Goal: Transaction & Acquisition: Purchase product/service

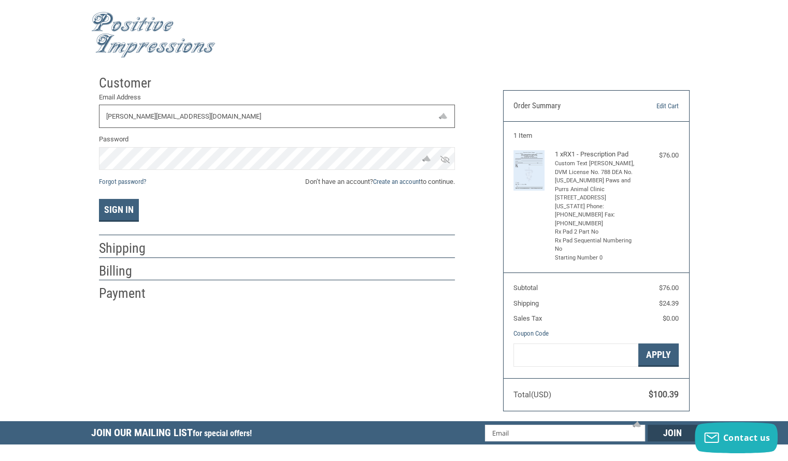
type input "[PERSON_NAME][EMAIL_ADDRESS][DOMAIN_NAME]"
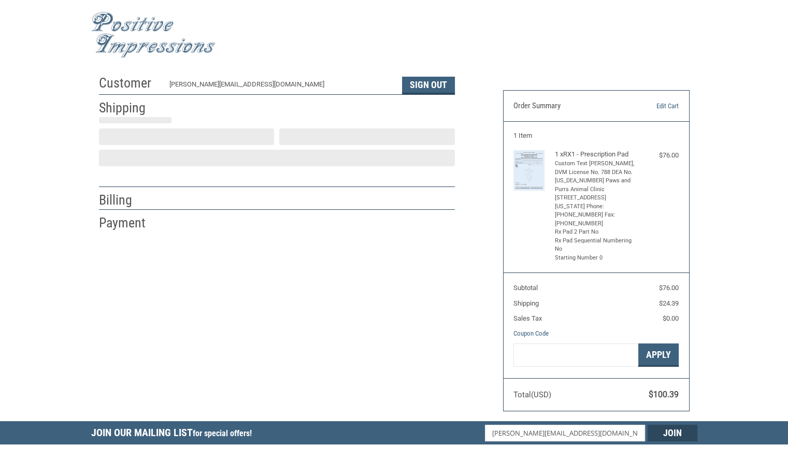
select select "SC"
select select "US"
type input "Chesnee"
select select "SC"
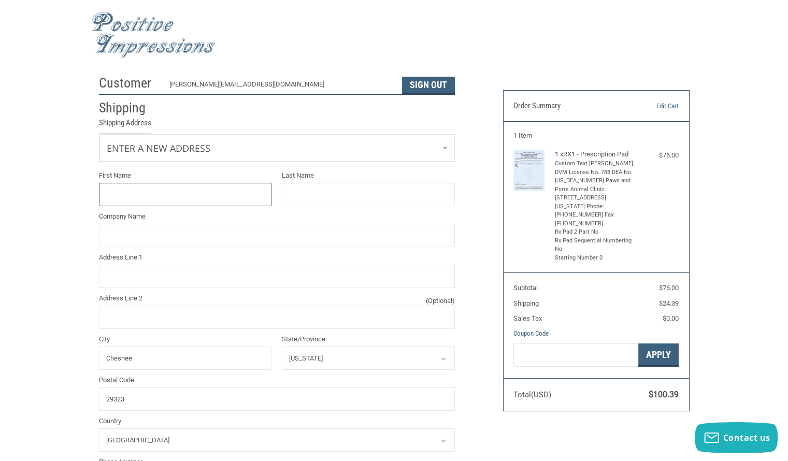
scroll to position [2, 0]
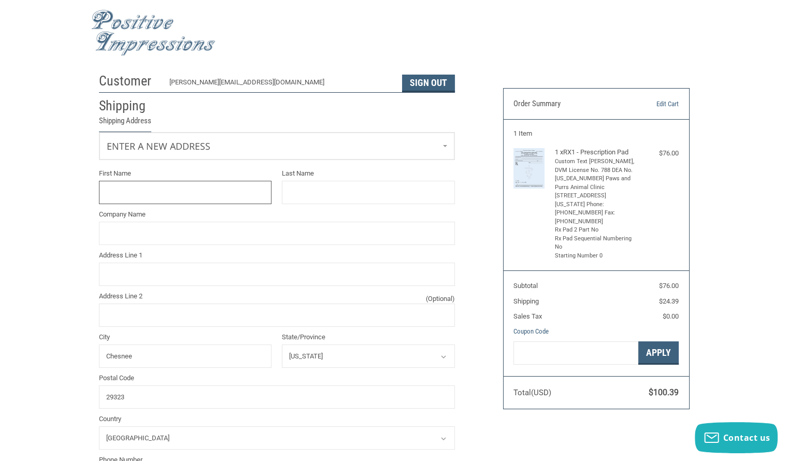
type input "L"
type input "CHESNEE"
type input "[PERSON_NAME]"
type input "PAWS AND PURRS ANIMAL CLINIC"
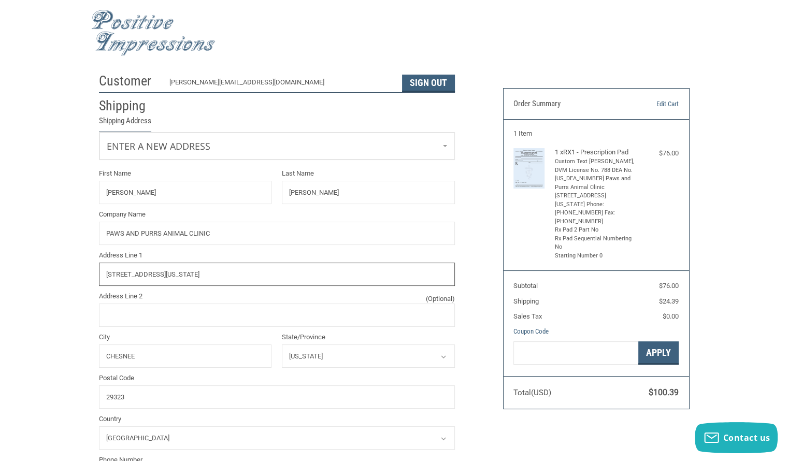
type input "[STREET_ADDRESS][US_STATE]"
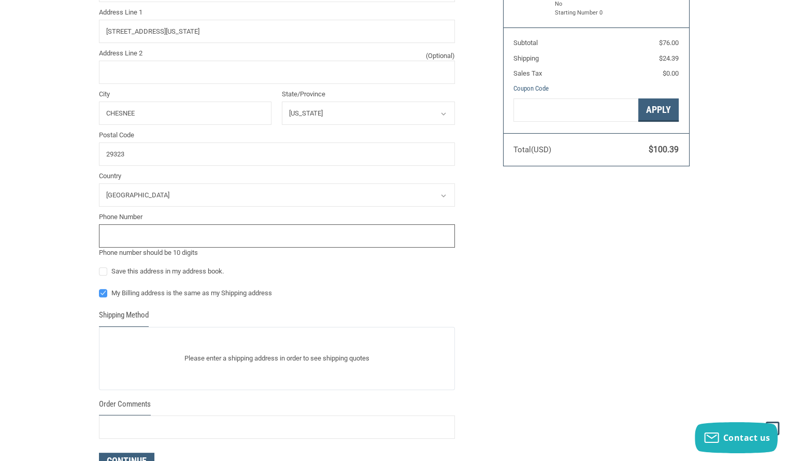
scroll to position [250, 0]
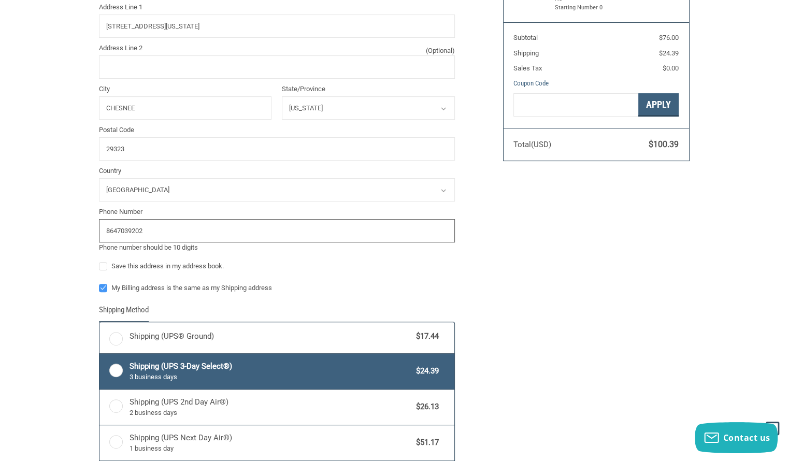
type input "8647039202"
click at [104, 265] on label "Save this address in my address book." at bounding box center [277, 266] width 356 height 8
click at [100, 262] on input "Save this address in my address book." at bounding box center [99, 261] width 1 height 1
checkbox input "true"
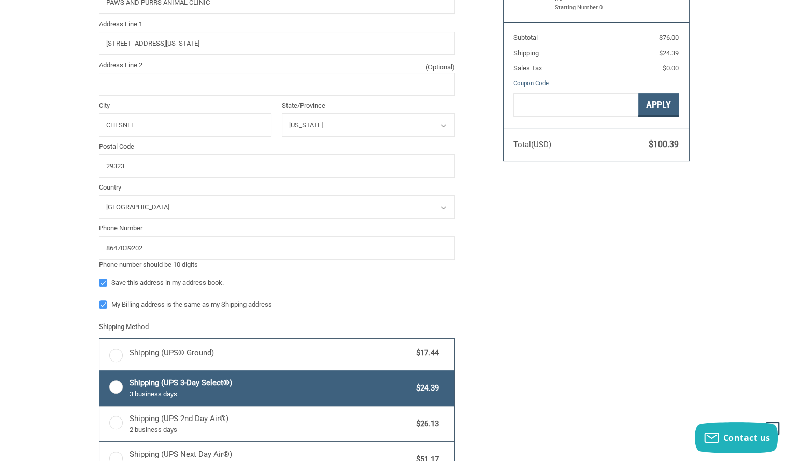
scroll to position [267, 0]
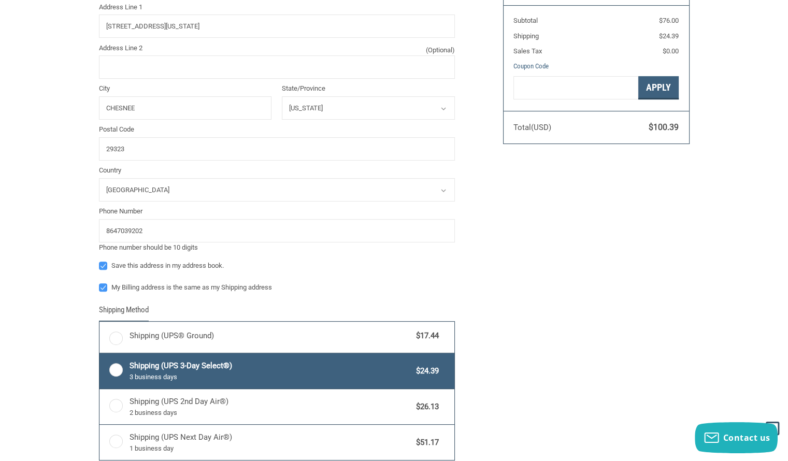
click at [102, 287] on label "My Billing address is the same as my Shipping address" at bounding box center [277, 288] width 356 height 8
click at [100, 283] on input "My Billing address is the same as my Shipping address" at bounding box center [99, 283] width 1 height 1
checkbox input "false"
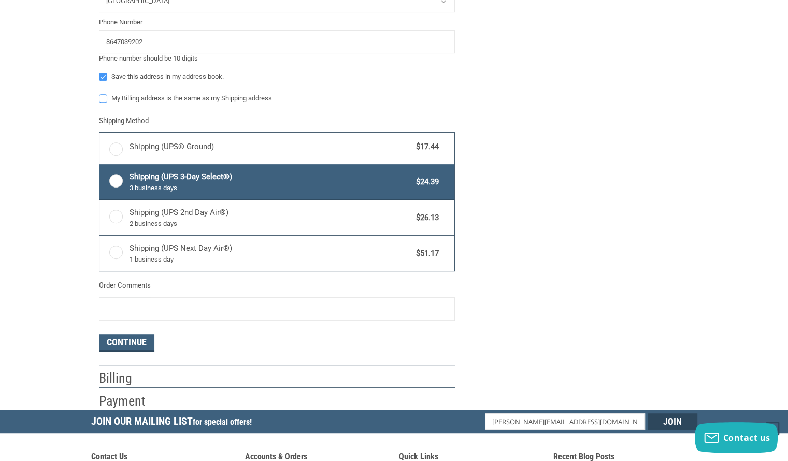
scroll to position [475, 0]
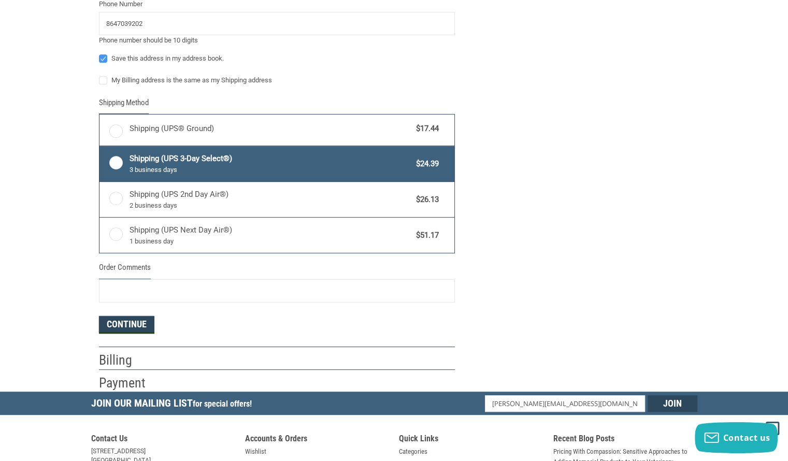
click at [125, 324] on button "Continue" at bounding box center [126, 325] width 55 height 18
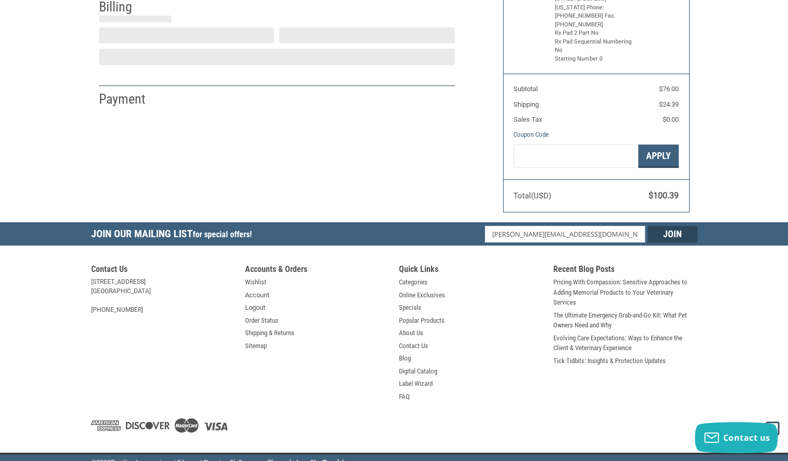
select select "SC"
select select "US"
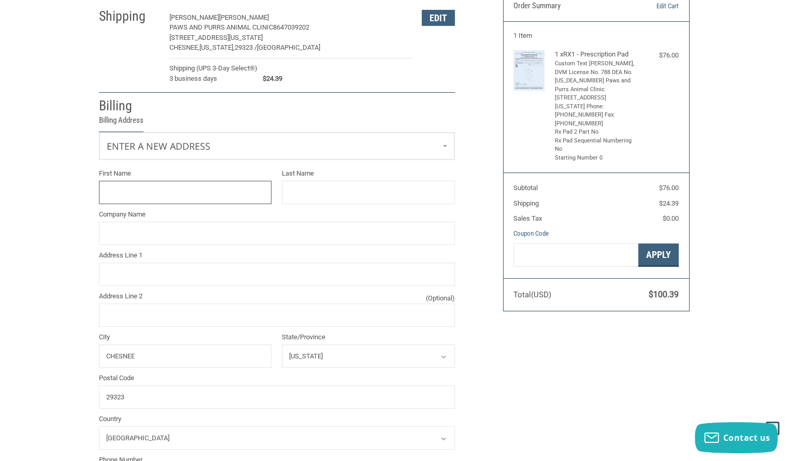
scroll to position [100, 0]
type input "[PERSON_NAME]"
type input "[STREET_ADDRESS]"
type input "[GEOGRAPHIC_DATA]"
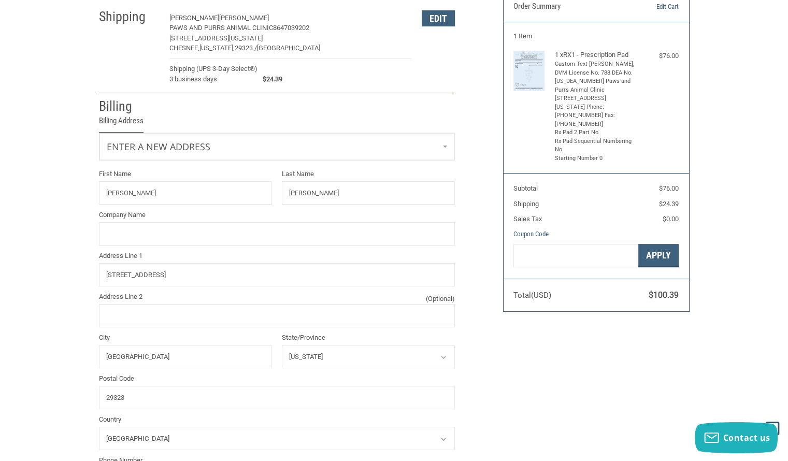
select select "NC"
type input "28043"
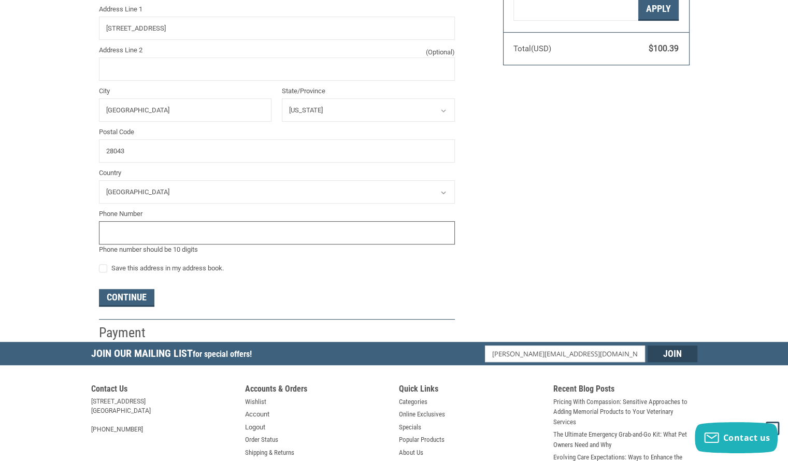
scroll to position [348, 0]
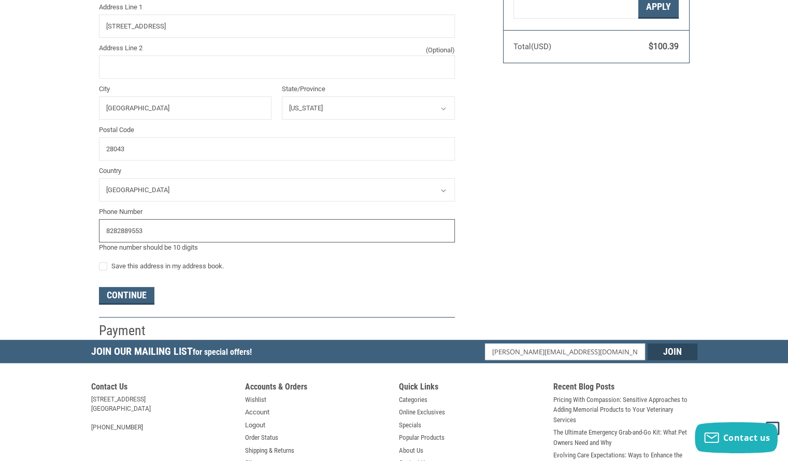
type input "8282889553"
click at [104, 264] on label "Save this address in my address book." at bounding box center [277, 266] width 356 height 8
click at [100, 262] on input "Save this address in my address book." at bounding box center [99, 261] width 1 height 1
checkbox input "true"
click at [118, 291] on button "Continue" at bounding box center [126, 296] width 55 height 18
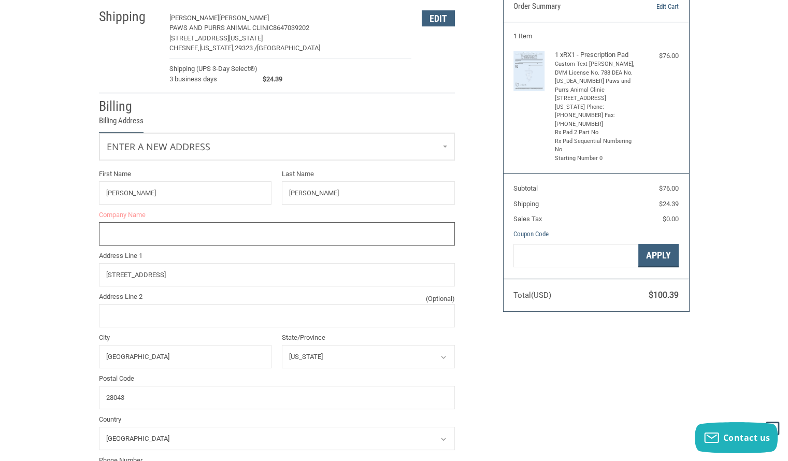
scroll to position [96, 0]
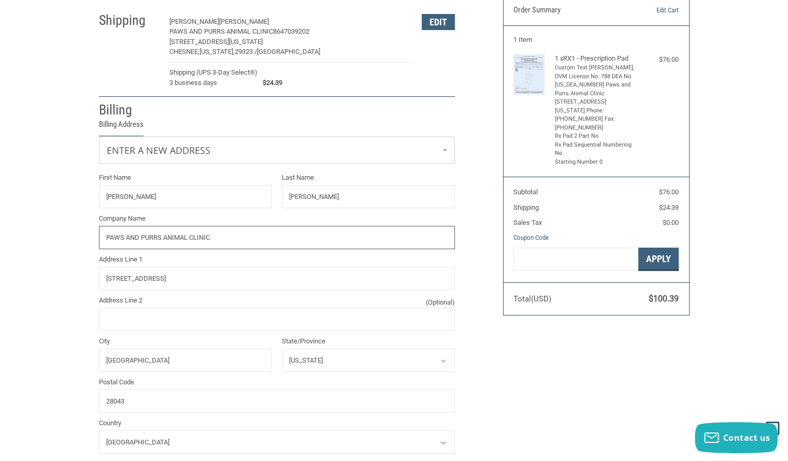
type input "PAWS AND PURRS ANIMAL CLINIC"
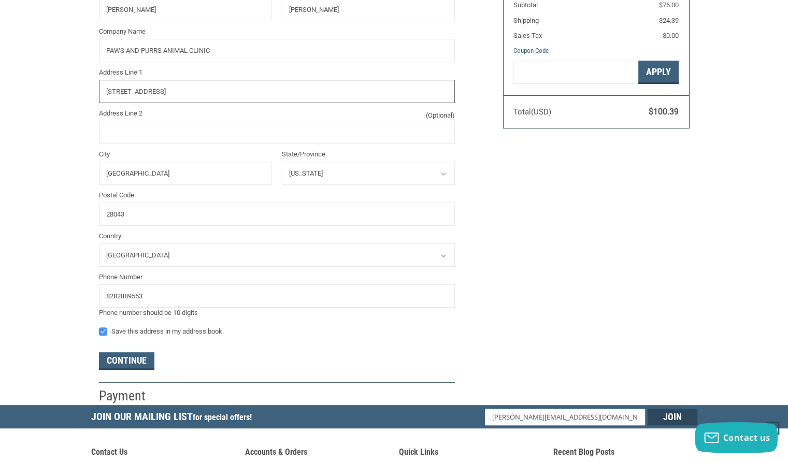
scroll to position [303, 0]
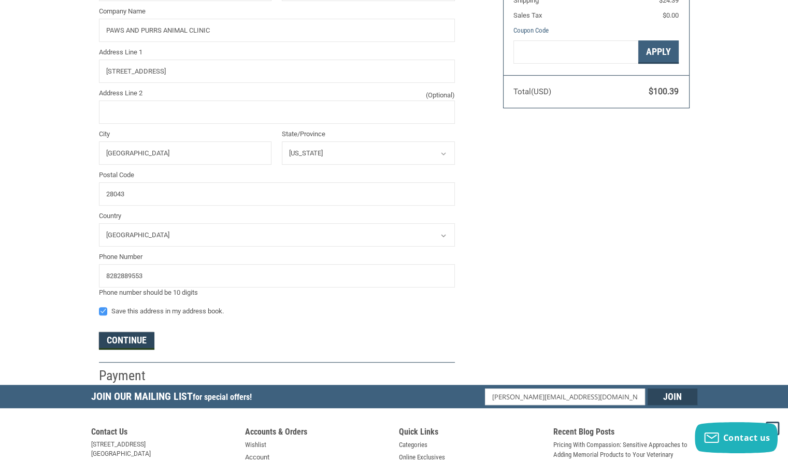
click at [123, 343] on button "Continue" at bounding box center [126, 341] width 55 height 18
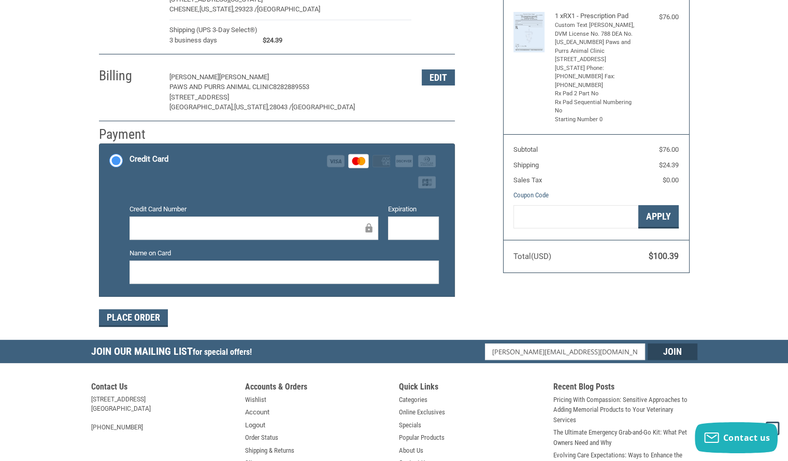
scroll to position [116, 0]
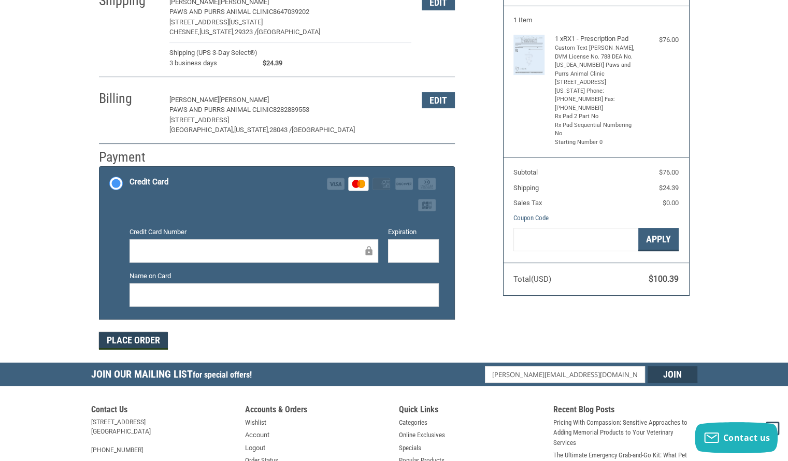
click at [151, 340] on button "Place Order" at bounding box center [133, 341] width 69 height 18
